Goal: Find specific page/section: Find specific page/section

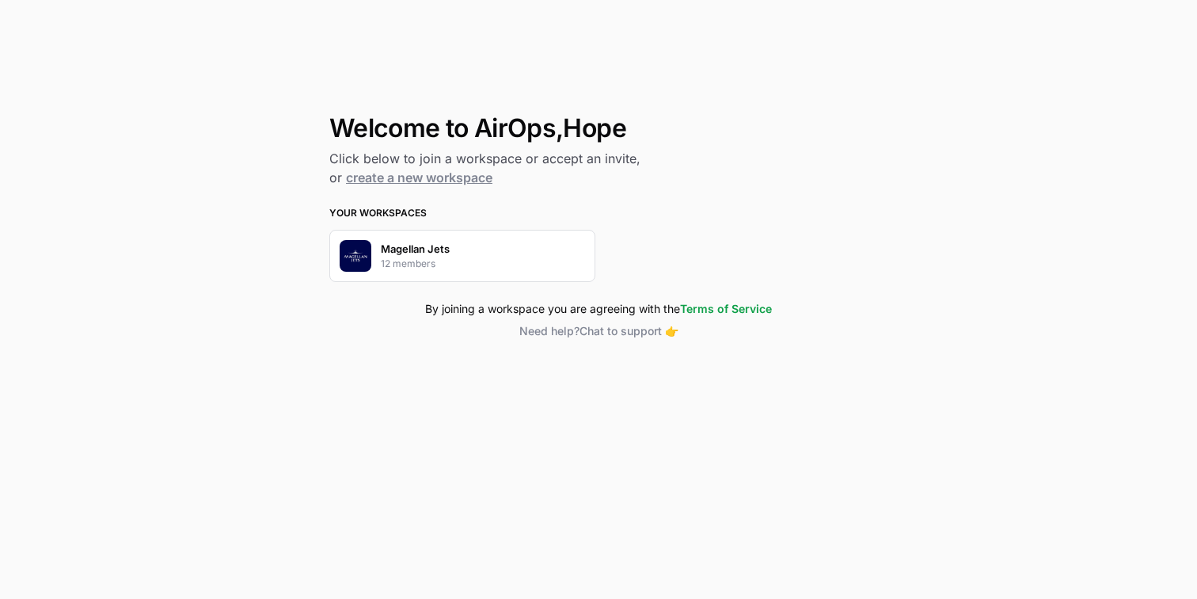
click at [534, 247] on div "Magellan Jets 12 members" at bounding box center [462, 256] width 266 height 52
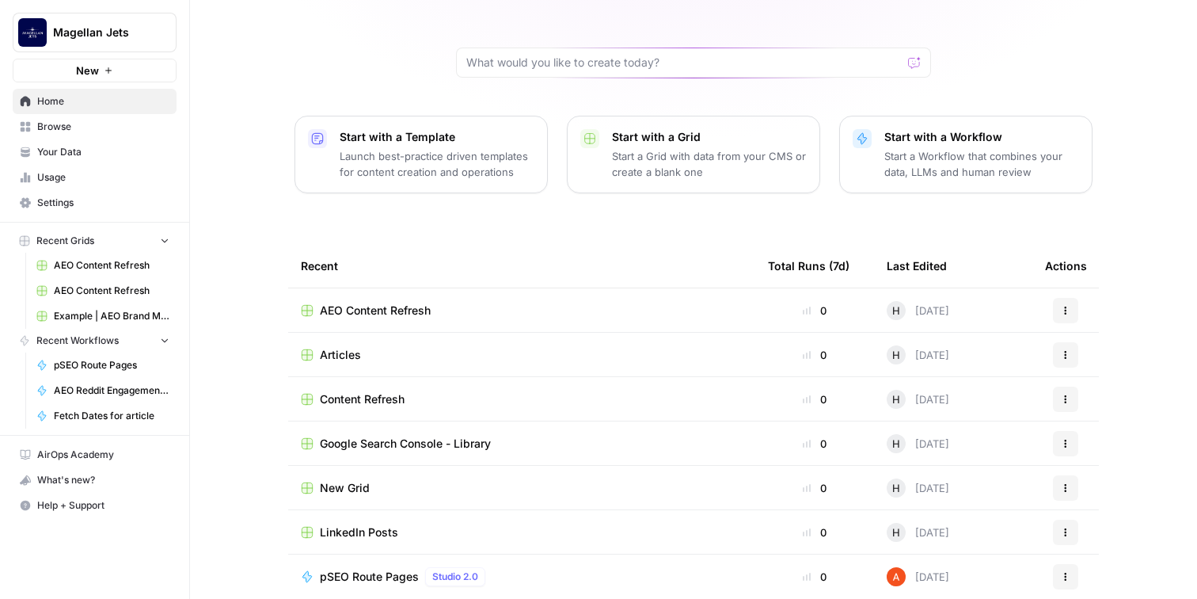
scroll to position [130, 0]
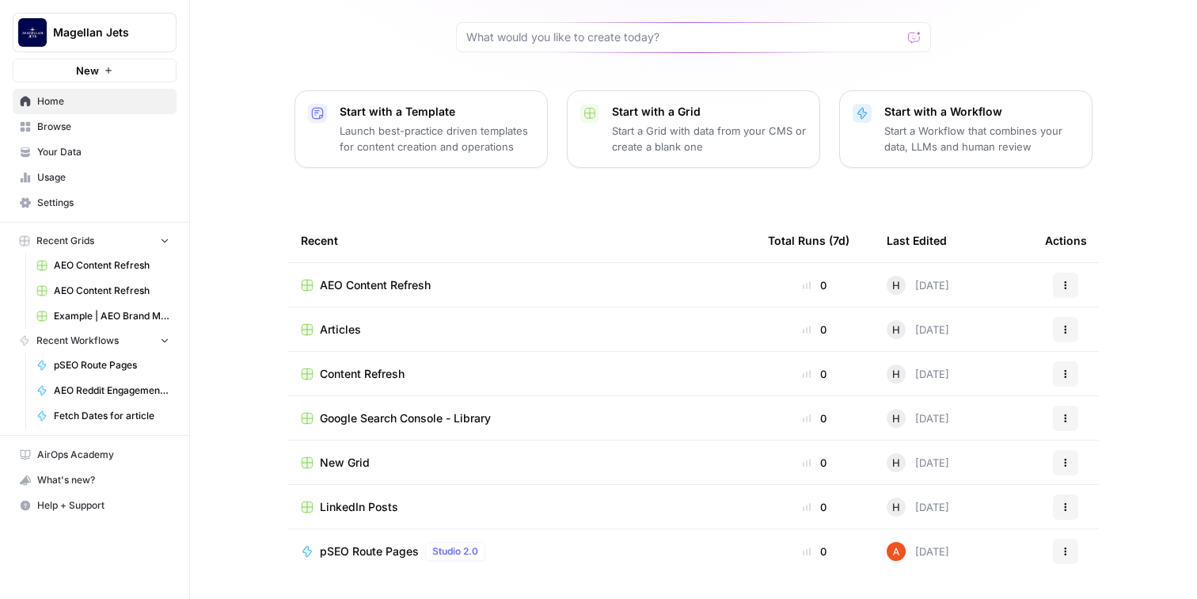
click at [363, 557] on span "pSEO Route Pages" at bounding box center [369, 551] width 99 height 16
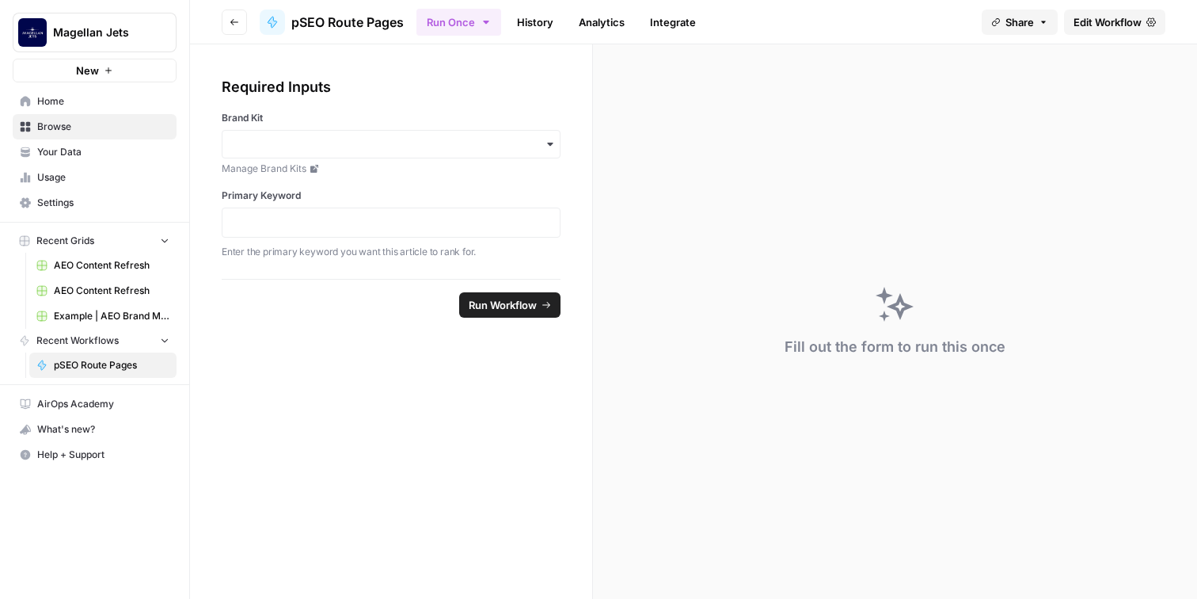
click at [74, 108] on span "Home" at bounding box center [103, 101] width 132 height 14
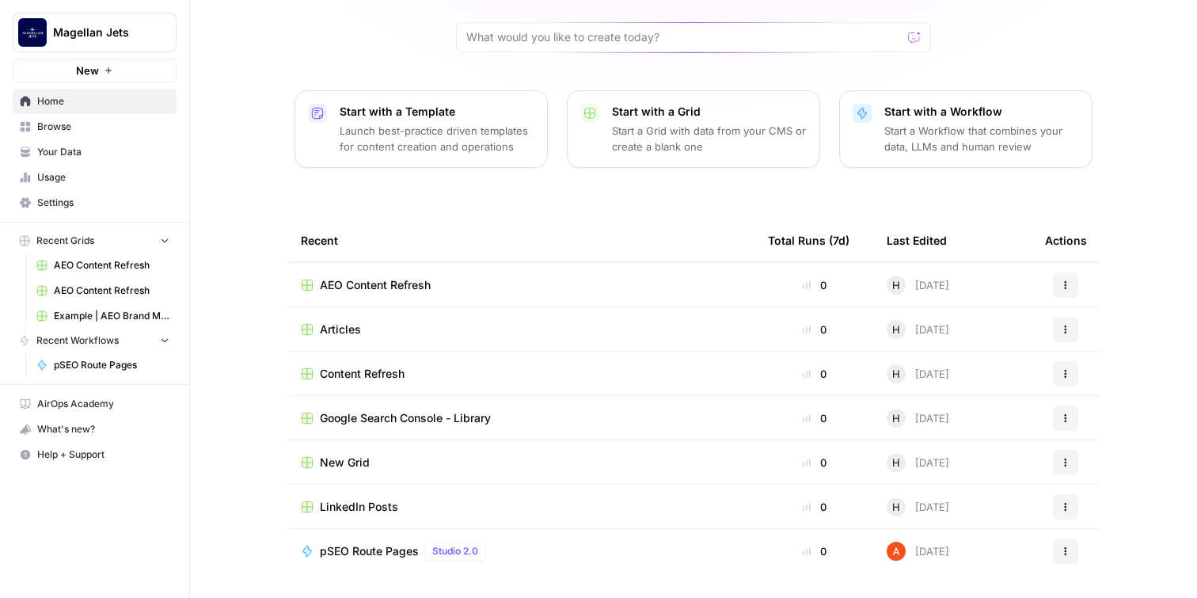
scroll to position [131, 0]
